Goal: Find specific fact: Find contact information

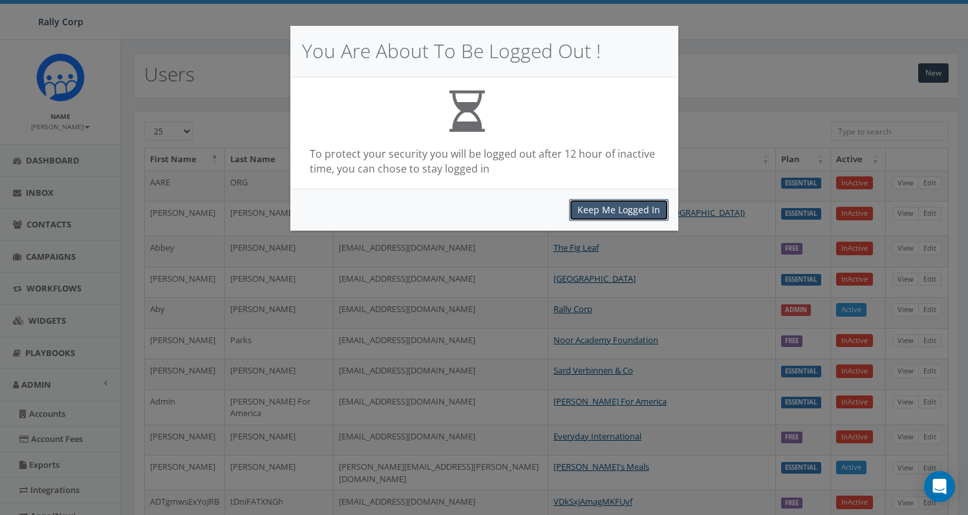
click at [639, 206] on button "Keep Me Logged In" at bounding box center [619, 210] width 100 height 22
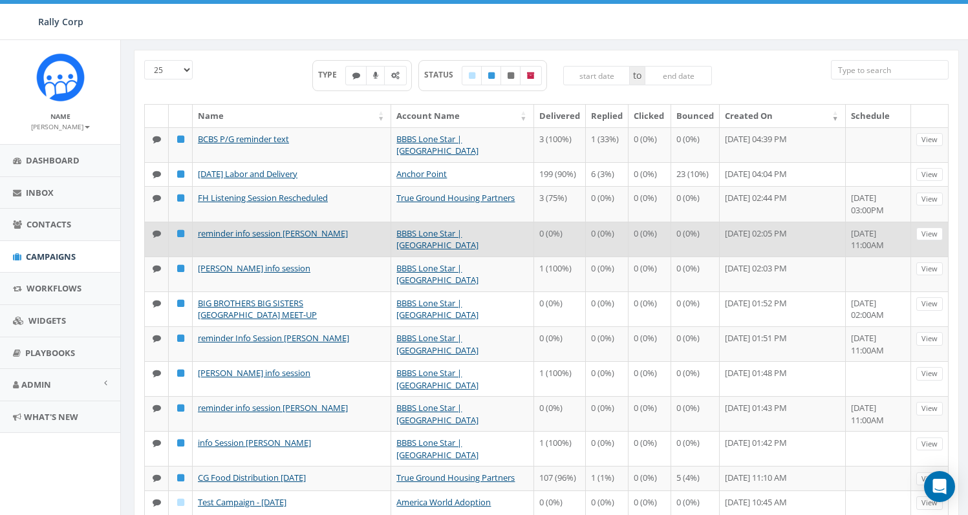
scroll to position [64, 0]
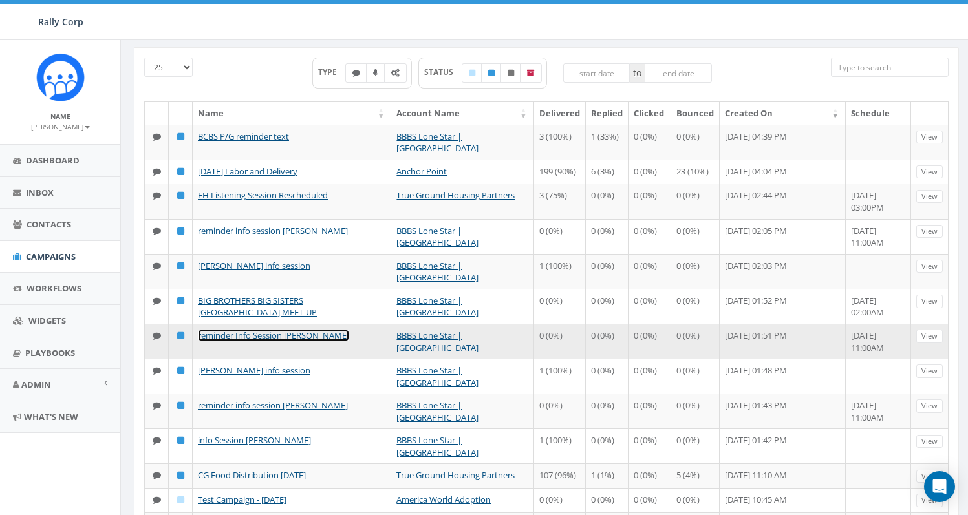
click at [298, 330] on link "reminder Info Session [PERSON_NAME]" at bounding box center [273, 336] width 151 height 12
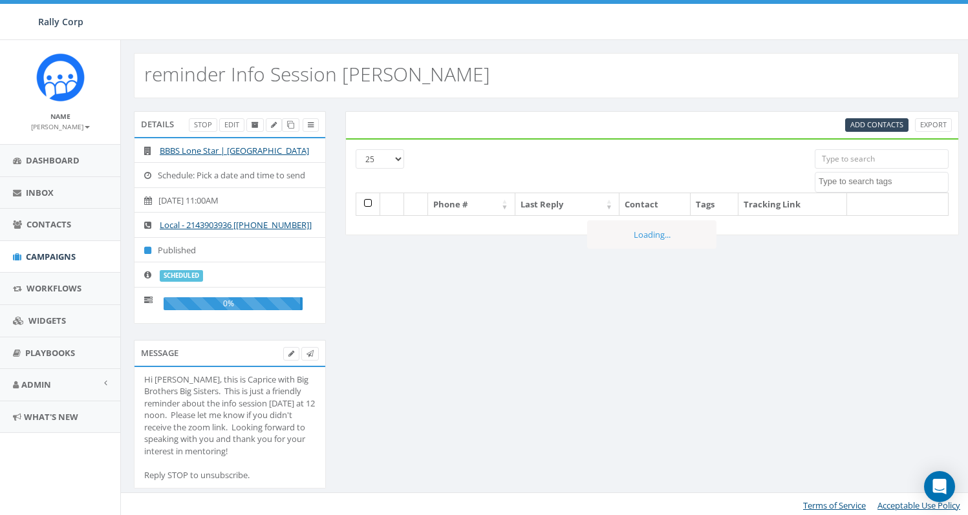
select select
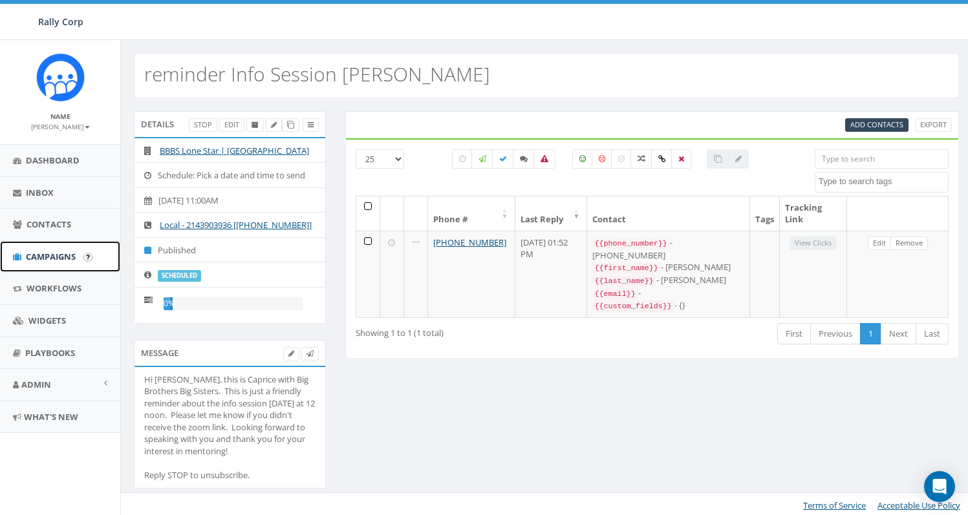
click at [47, 251] on span "Campaigns" at bounding box center [51, 257] width 50 height 12
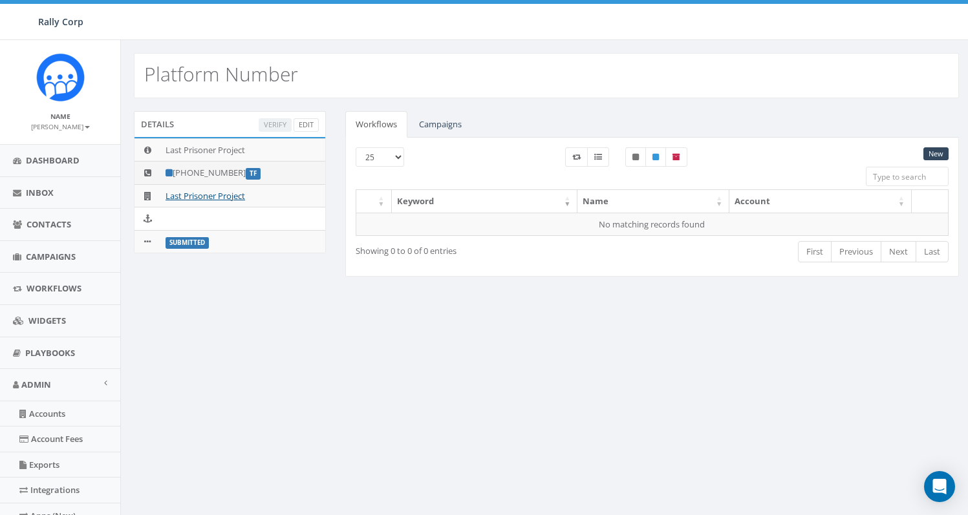
drag, startPoint x: 240, startPoint y: 174, endPoint x: 174, endPoint y: 168, distance: 66.2
click at [174, 168] on td "+1 833-712-2506 TF" at bounding box center [242, 173] width 165 height 23
copy td "+1 833-712-2506"
